Goal: Task Accomplishment & Management: Manage account settings

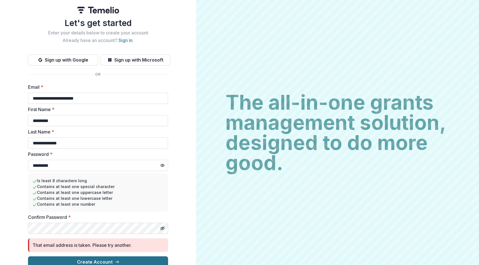
scroll to position [7, 0]
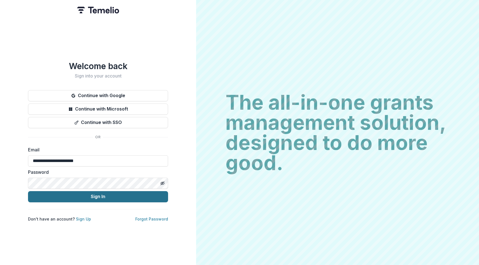
click at [121, 195] on button "Sign In" at bounding box center [98, 196] width 140 height 11
